Goal: Information Seeking & Learning: Find specific fact

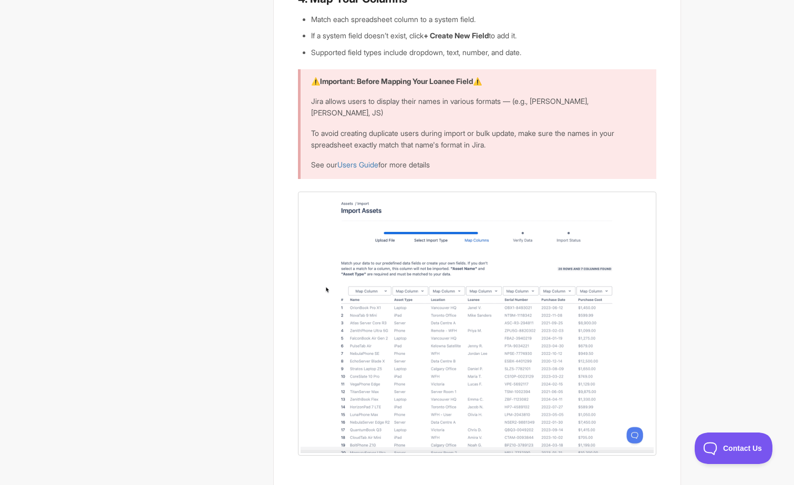
scroll to position [857, 0]
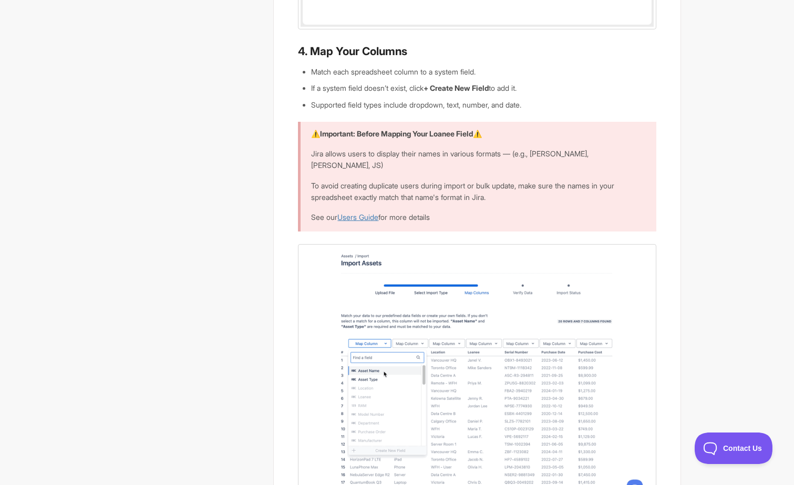
click at [366, 213] on link "Users Guide" at bounding box center [357, 217] width 41 height 9
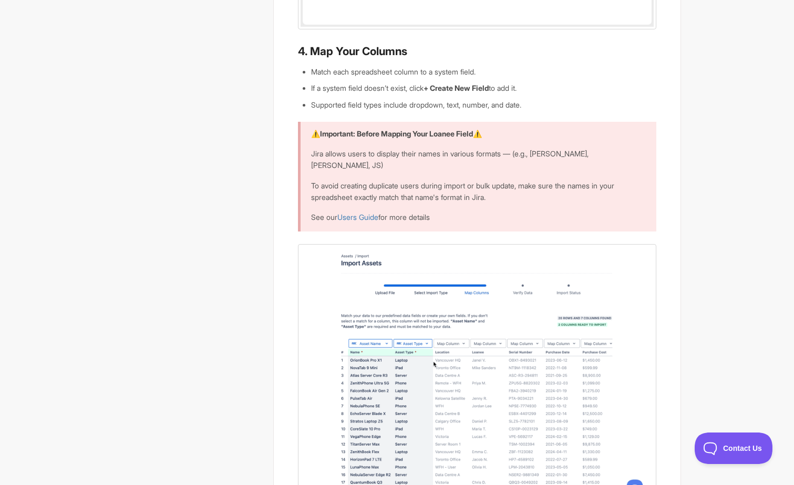
click at [676, 337] on div "How to Import Your Assets The Asset Importer allows you to quickly add new asse…" at bounding box center [476, 361] width 407 height 2296
click at [489, 370] on img at bounding box center [477, 376] width 358 height 264
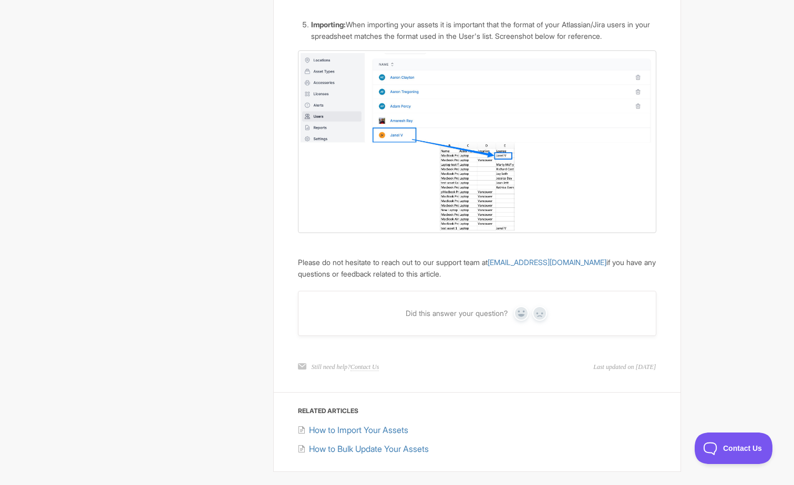
scroll to position [761, 0]
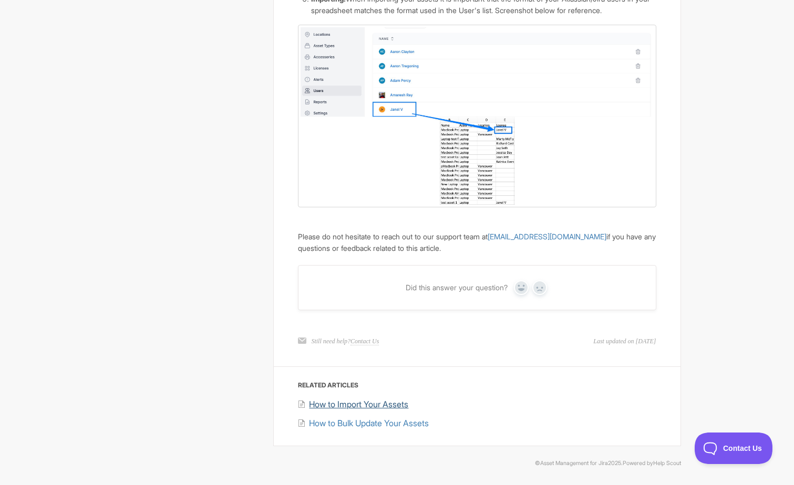
click at [387, 405] on span "How to Import Your Assets" at bounding box center [358, 404] width 99 height 11
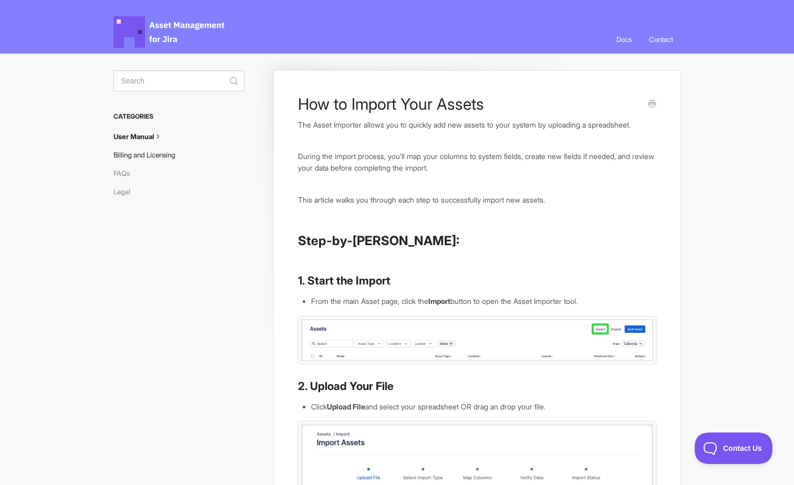
click at [164, 157] on link "Billing and Licensing" at bounding box center [148, 155] width 70 height 17
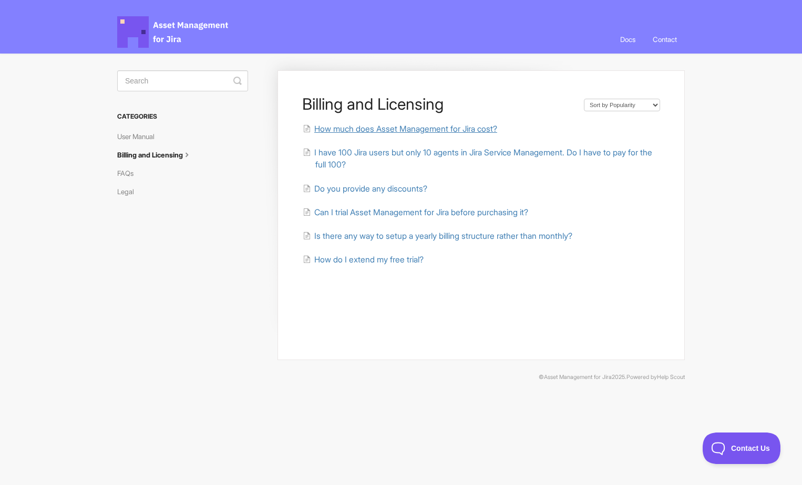
click at [405, 129] on span "How much does Asset Management for Jira cost?" at bounding box center [405, 129] width 183 height 10
